Goal: Task Accomplishment & Management: Use online tool/utility

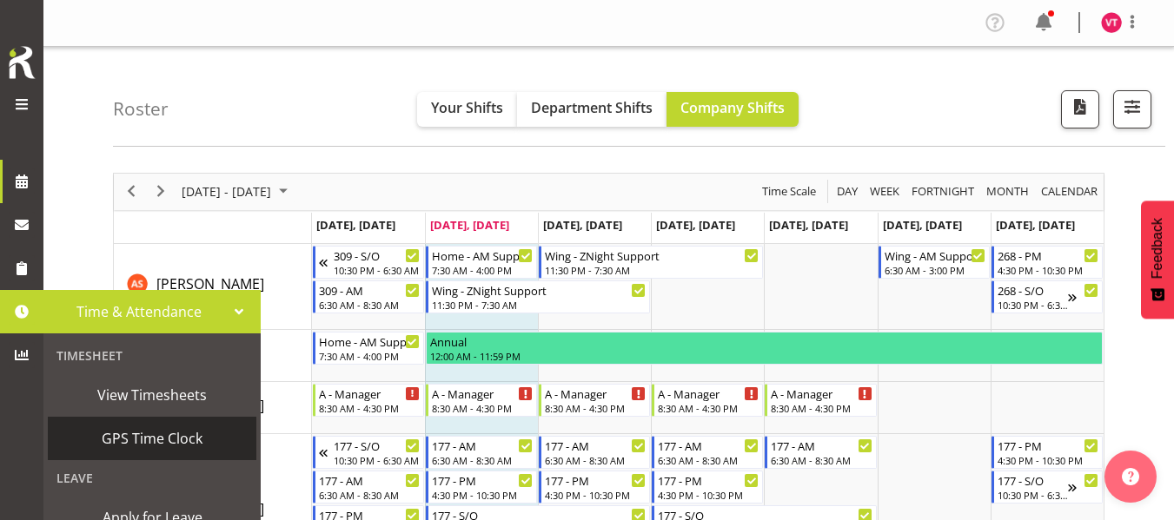
click at [136, 441] on span "GPS Time Clock" at bounding box center [151, 439] width 191 height 26
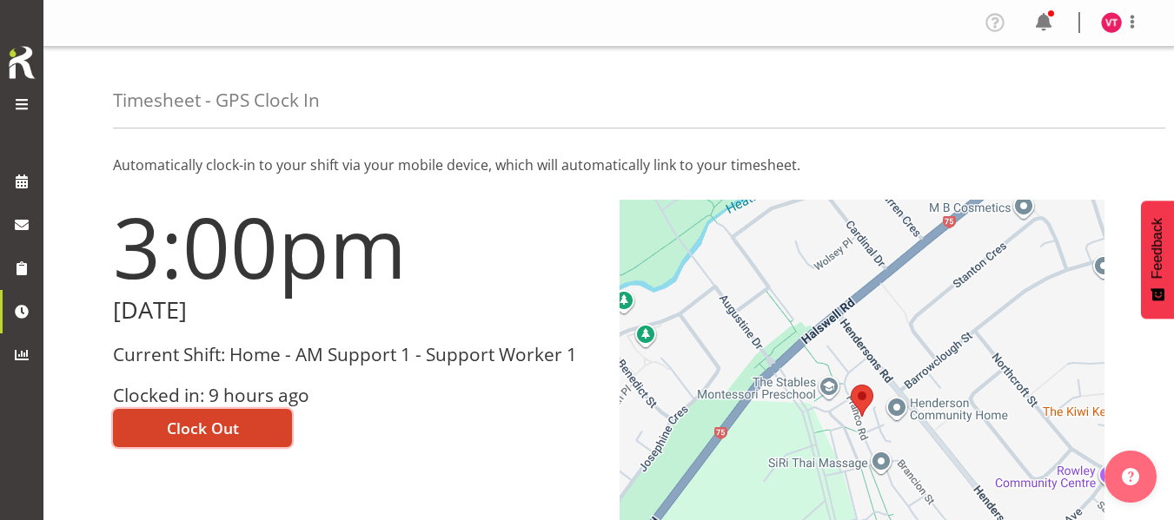
click at [194, 420] on span "Clock Out" at bounding box center [203, 428] width 72 height 23
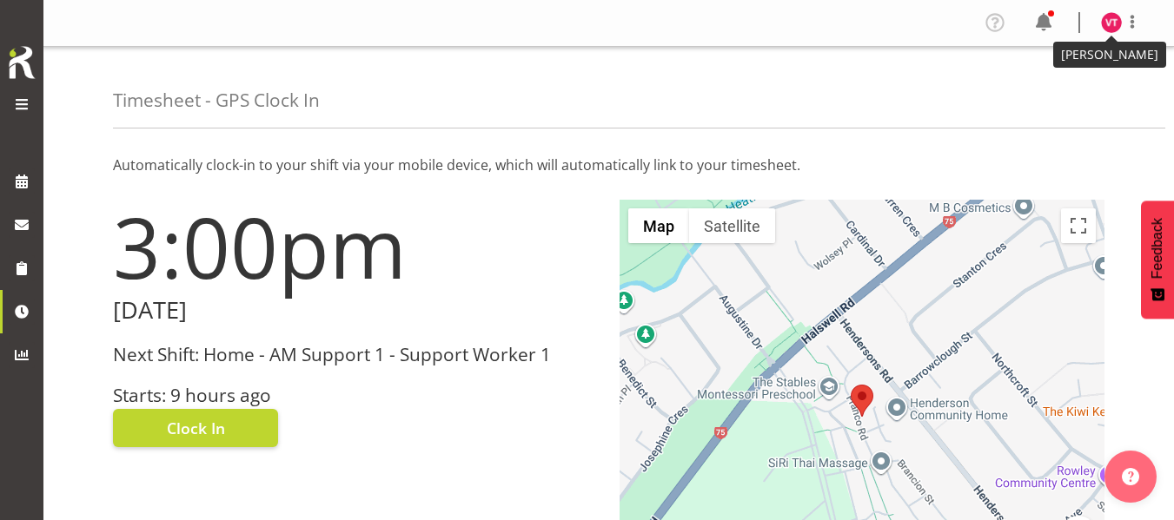
click at [1112, 25] on img at bounding box center [1111, 22] width 21 height 21
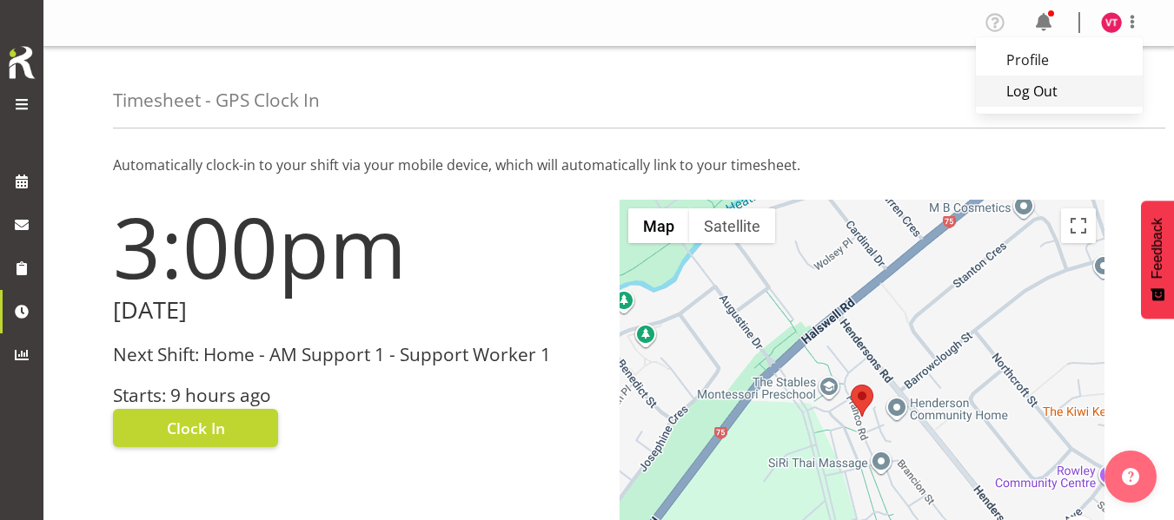
click at [1055, 87] on link "Log Out" at bounding box center [1059, 91] width 167 height 31
